Goal: Information Seeking & Learning: Find specific fact

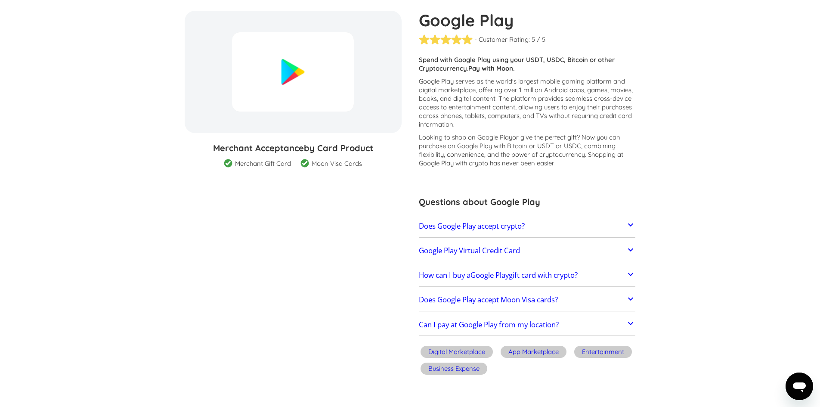
scroll to position [86, 0]
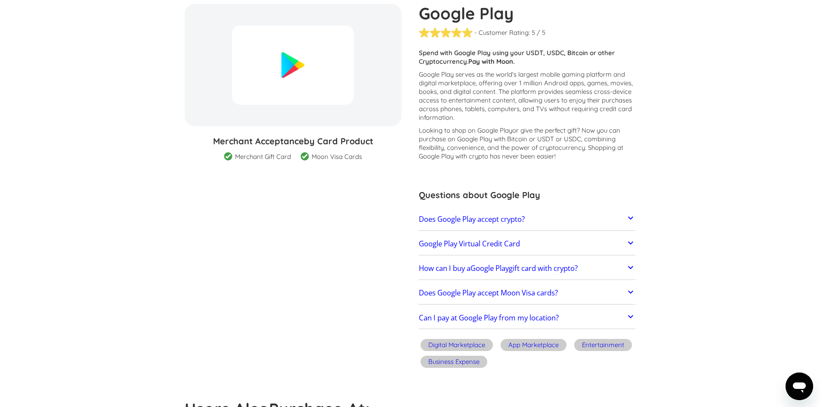
click at [497, 288] on h2 "Does Google Play accept Moon Visa cards?" at bounding box center [488, 292] width 139 height 9
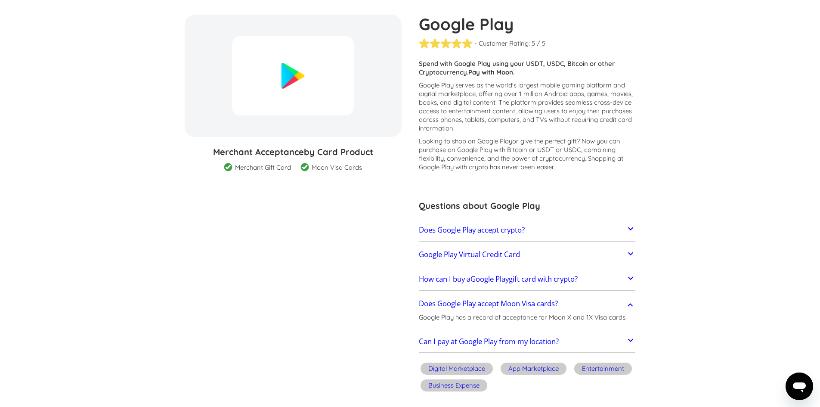
scroll to position [0, 0]
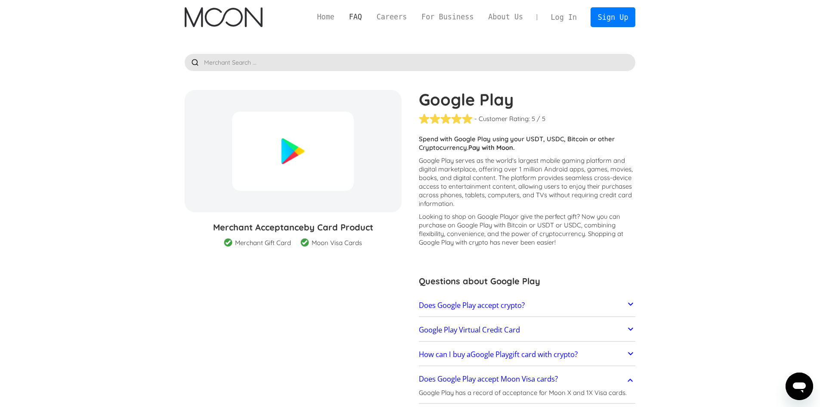
click at [369, 15] on link "FAQ" at bounding box center [356, 17] width 28 height 11
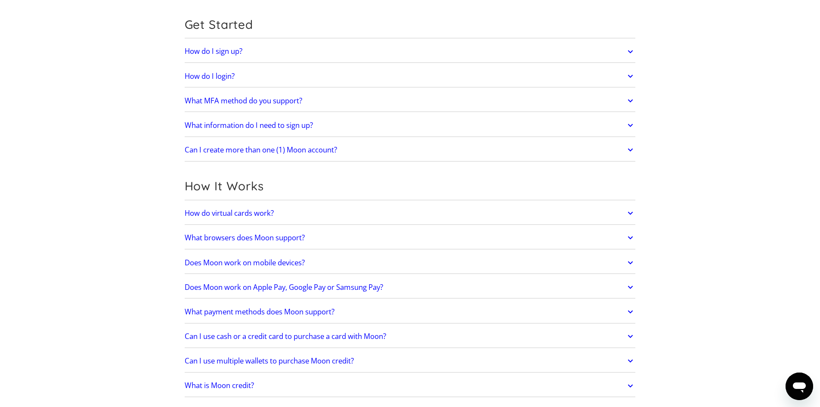
scroll to position [86, 0]
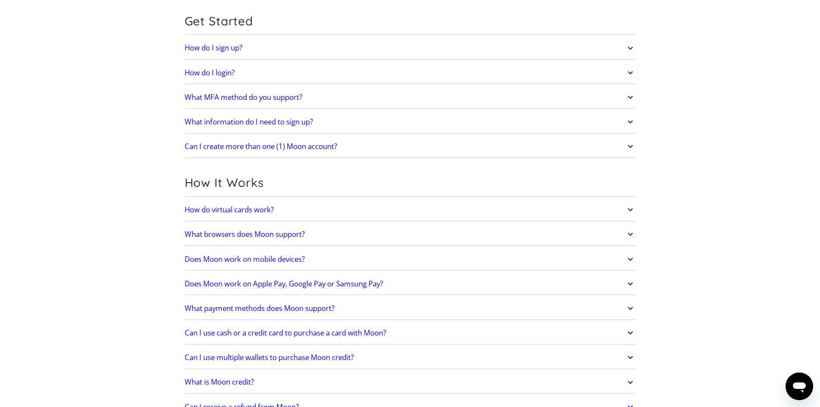
click at [338, 285] on h2 "Does Moon work on Apple Pay, Google Pay or Samsung Pay?" at bounding box center [284, 283] width 198 height 9
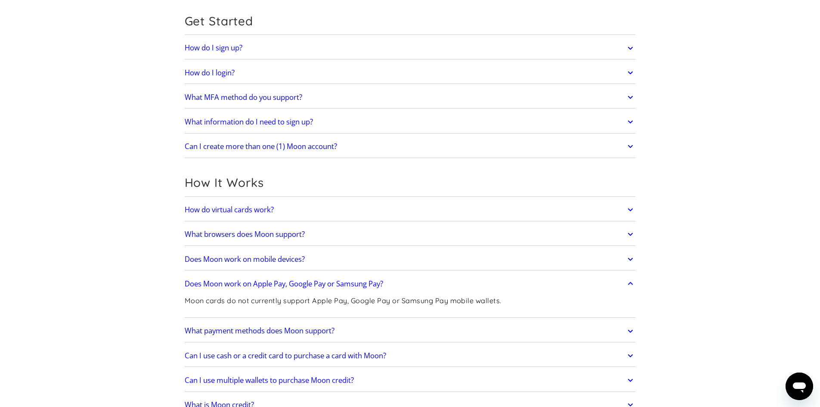
click at [257, 333] on h2 "What payment methods does Moon support?" at bounding box center [260, 330] width 150 height 9
